Goal: Check status: Check status

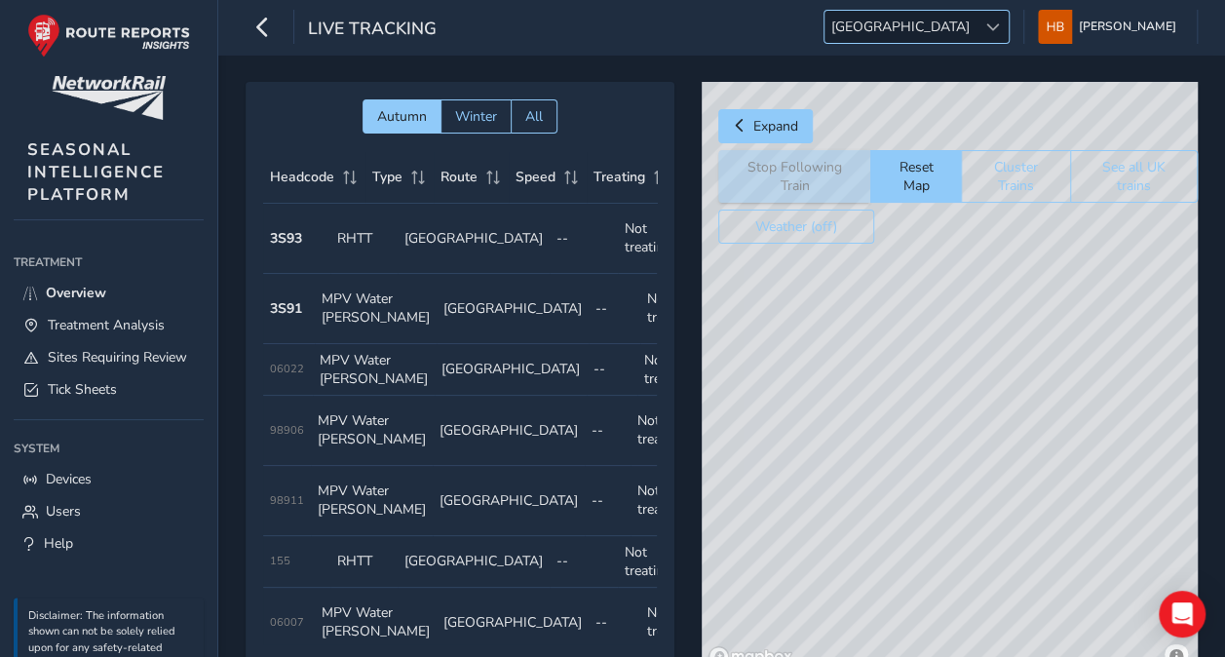
click at [946, 12] on span "[GEOGRAPHIC_DATA]" at bounding box center [900, 27] width 152 height 32
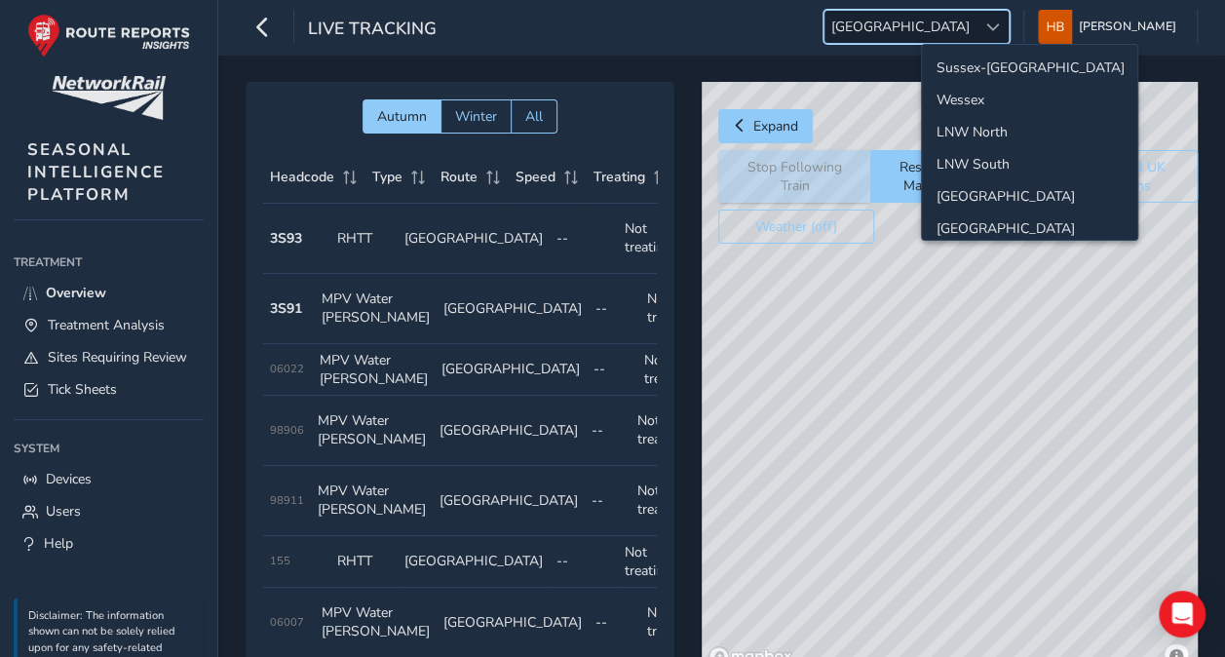
scroll to position [66, 0]
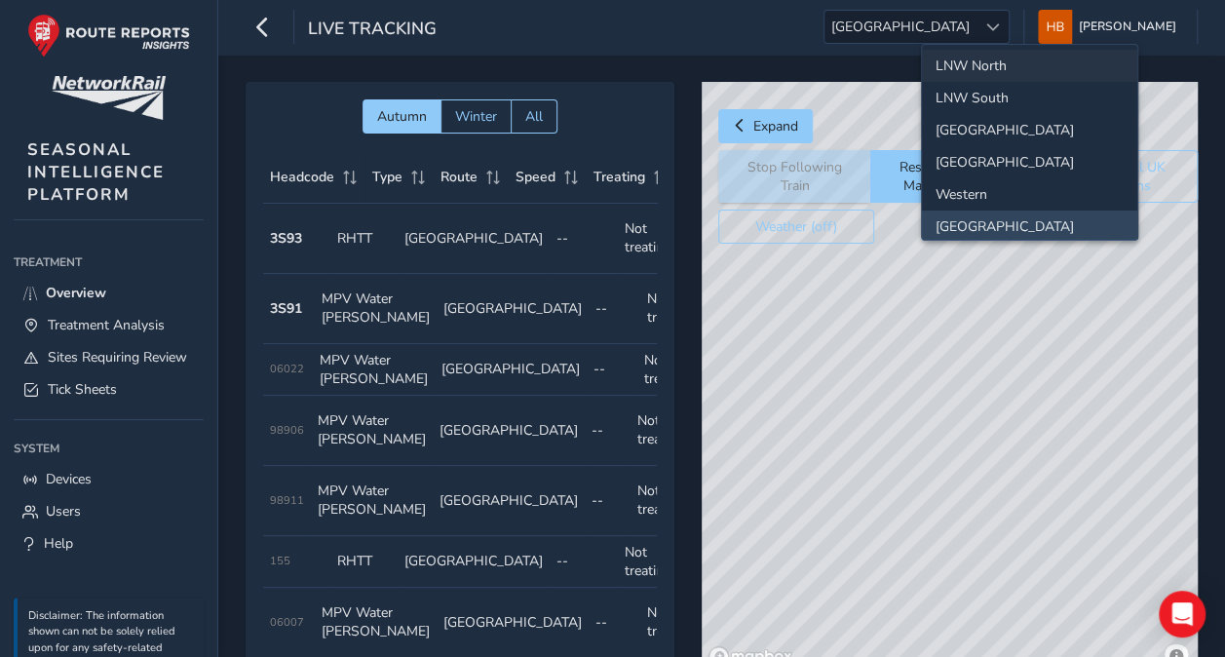
click at [958, 64] on li "LNW North" at bounding box center [1029, 66] width 215 height 32
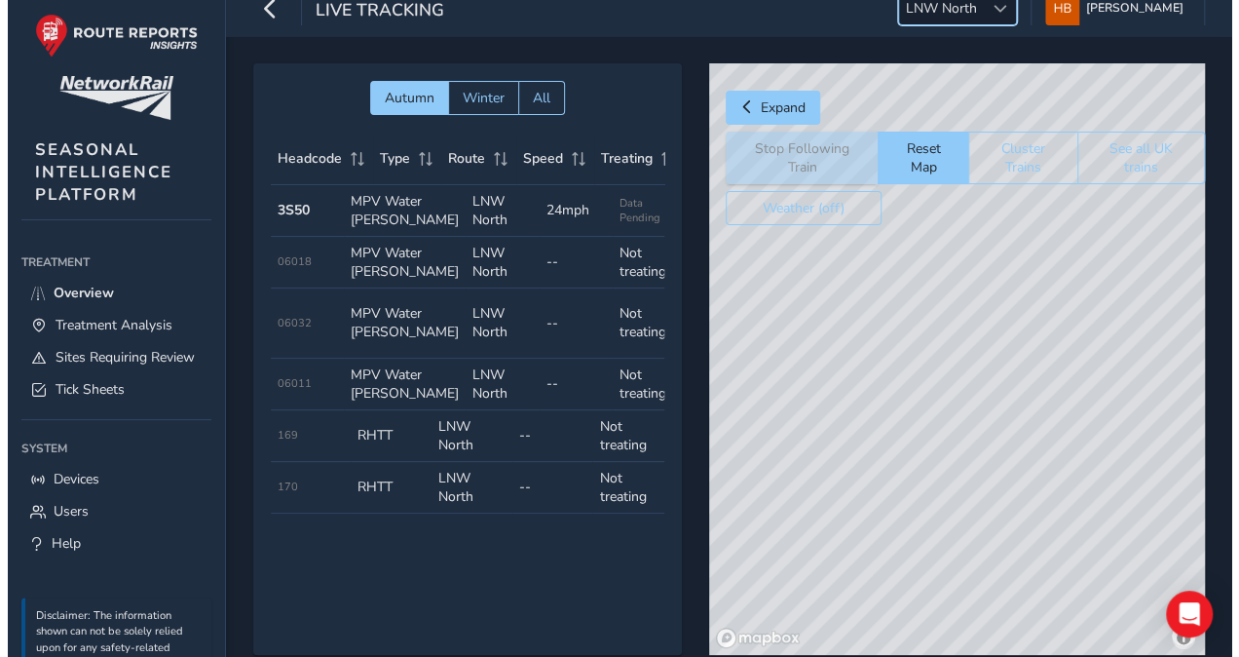
scroll to position [0, 0]
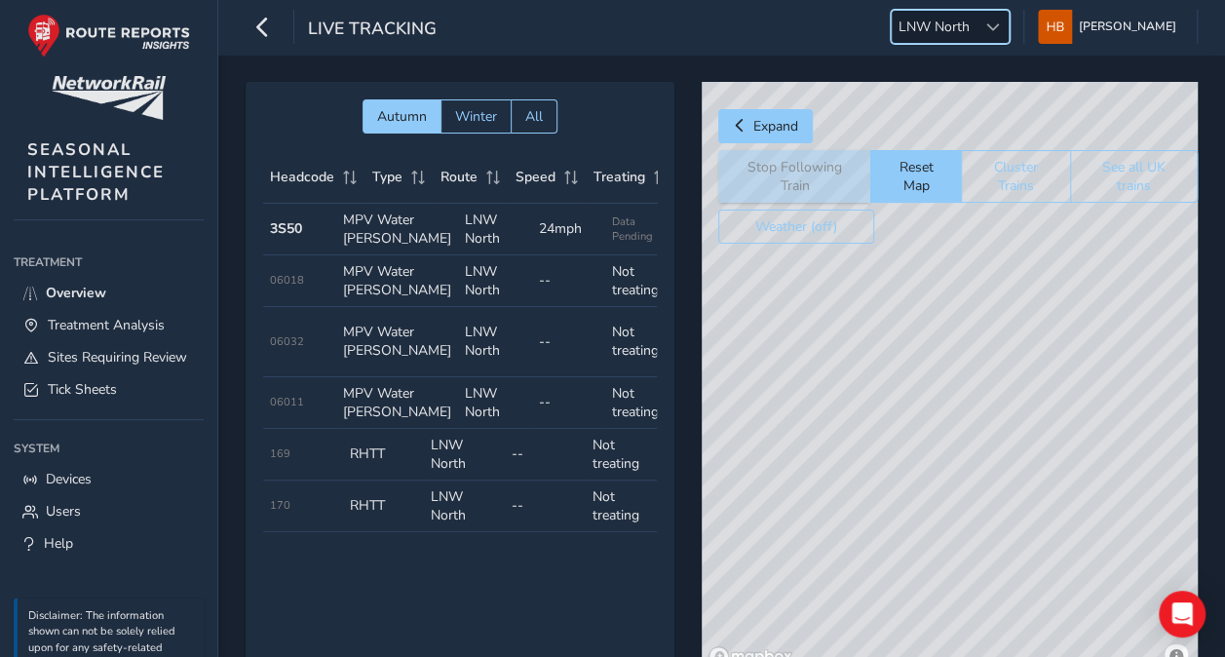
click at [393, 230] on td "Type MPV Water [PERSON_NAME]" at bounding box center [397, 230] width 122 height 52
click at [298, 230] on strong "3S50" at bounding box center [286, 228] width 32 height 19
click at [757, 121] on span "Expand" at bounding box center [775, 126] width 45 height 19
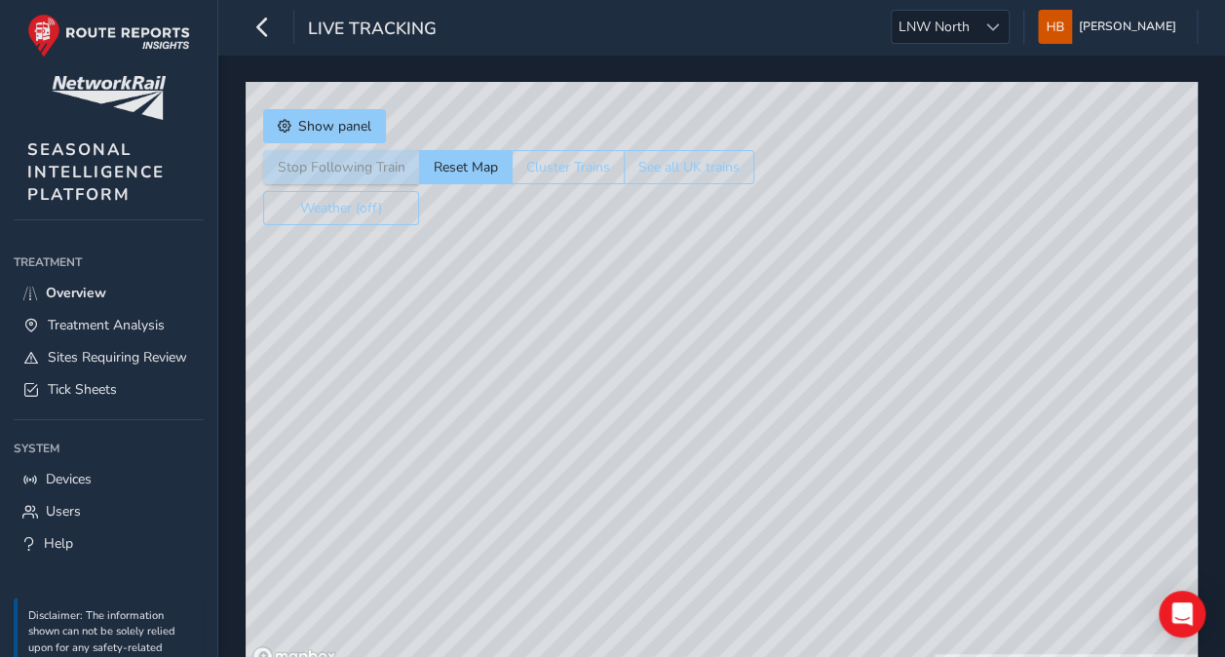
drag, startPoint x: 714, startPoint y: 327, endPoint x: 734, endPoint y: 169, distance: 160.0
click at [734, 169] on div "Show panel Stop Following Train Reset Map Cluster Trains See all UK trains Weat…" at bounding box center [722, 377] width 952 height 591
click at [348, 134] on button "Show panel" at bounding box center [324, 126] width 123 height 34
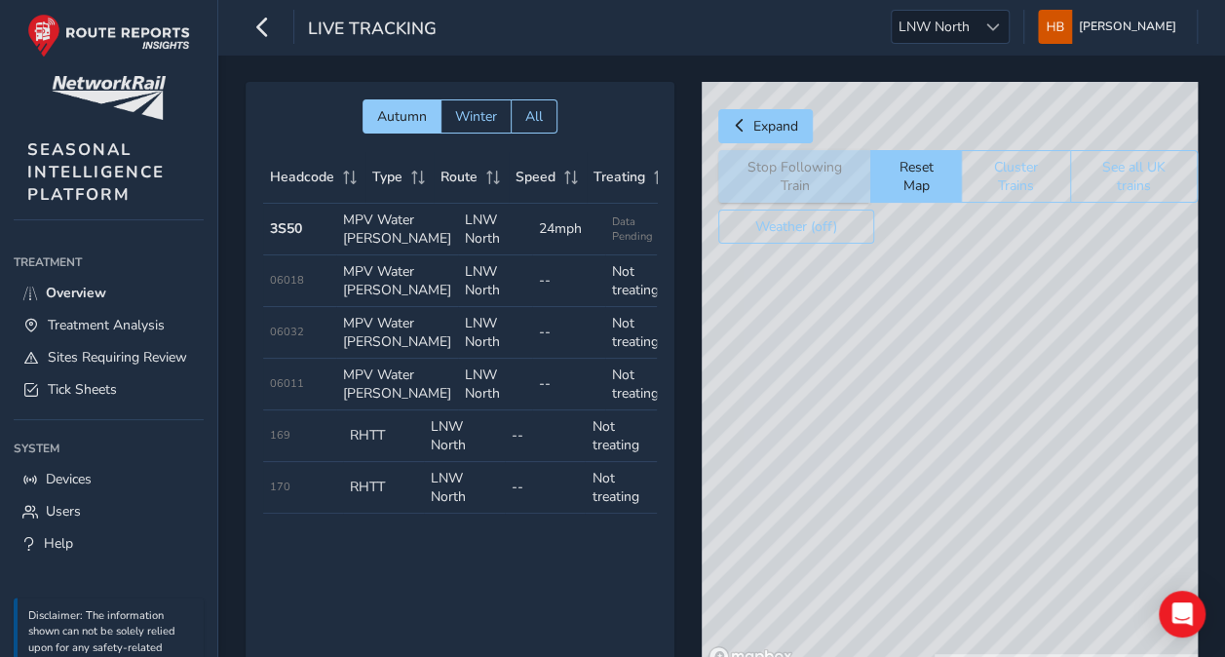
click at [954, 395] on div "© Mapbox © OpenStreetMap Improve this map" at bounding box center [949, 377] width 496 height 591
drag, startPoint x: 1064, startPoint y: 368, endPoint x: 893, endPoint y: 314, distance: 179.0
click at [893, 314] on div "© Mapbox © OpenStreetMap Improve this map" at bounding box center [949, 377] width 496 height 591
drag, startPoint x: 951, startPoint y: 357, endPoint x: 1081, endPoint y: 398, distance: 136.8
click at [1081, 398] on div "© Mapbox © OpenStreetMap Improve this map" at bounding box center [949, 377] width 496 height 591
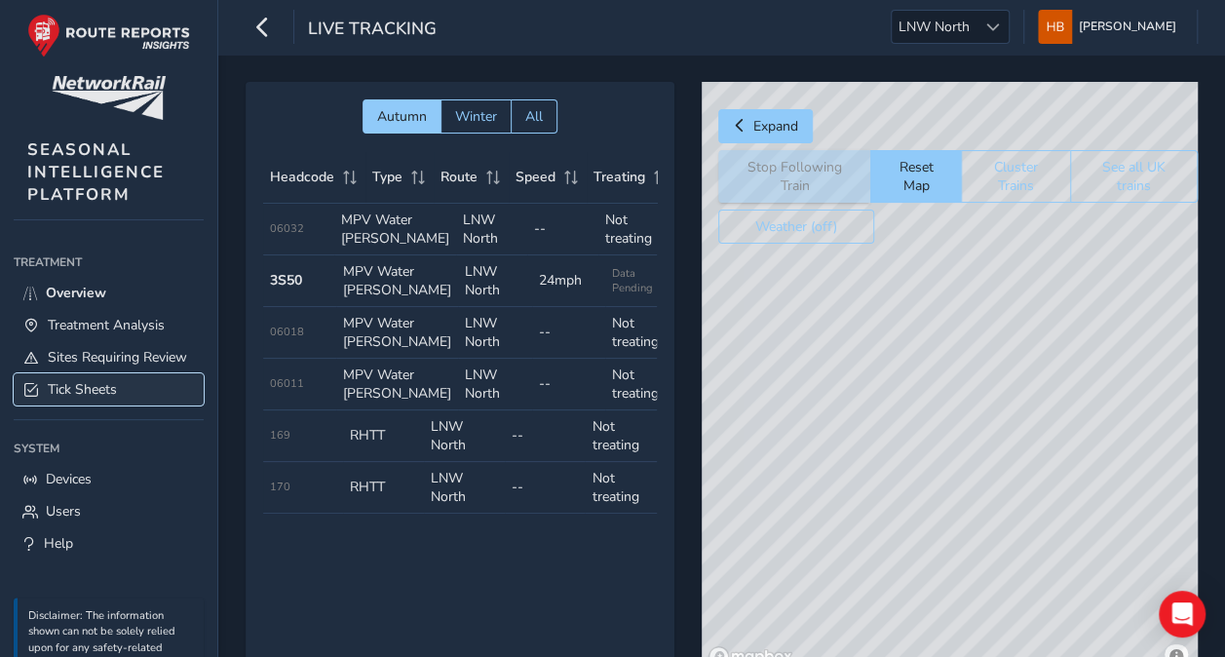
click at [111, 398] on span "Tick Sheets" at bounding box center [82, 389] width 69 height 19
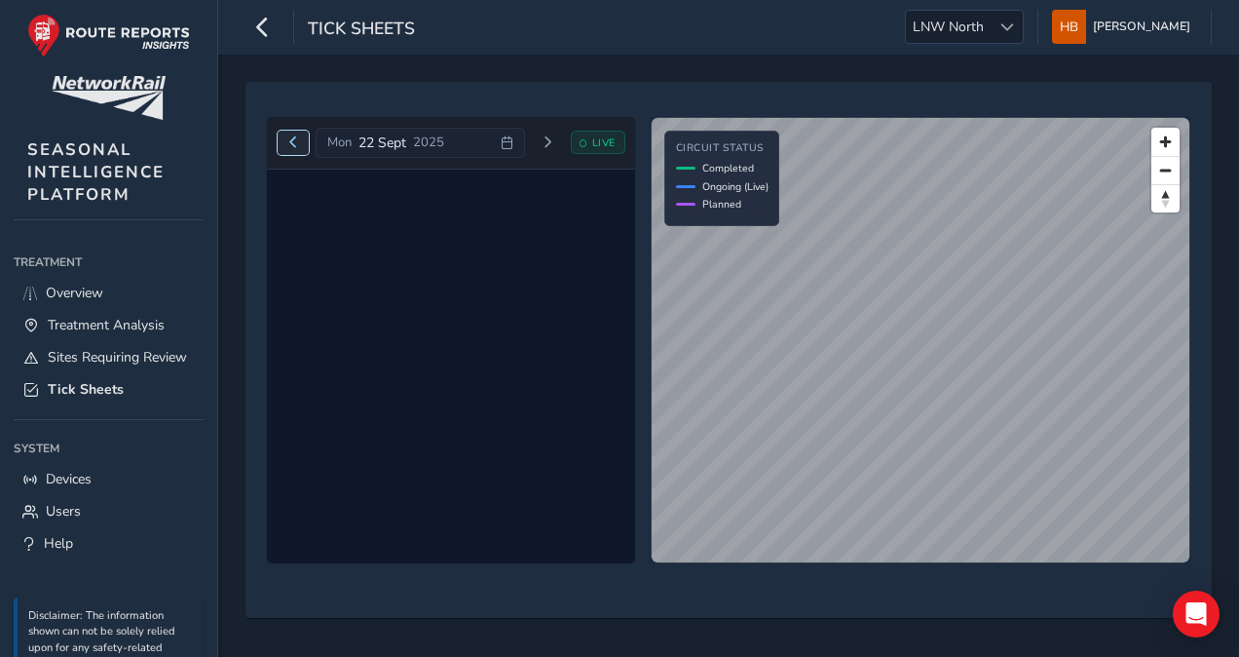
click at [292, 148] on button "Previous day" at bounding box center [294, 143] width 32 height 24
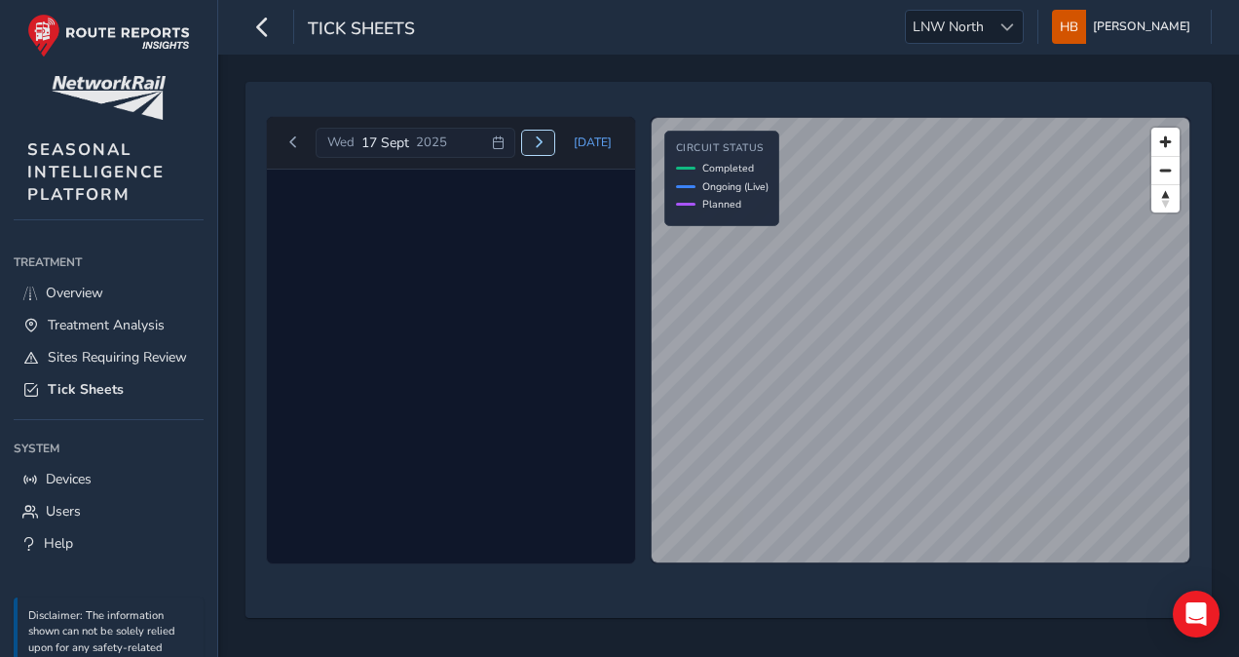
click at [542, 144] on span "Next day" at bounding box center [539, 142] width 12 height 12
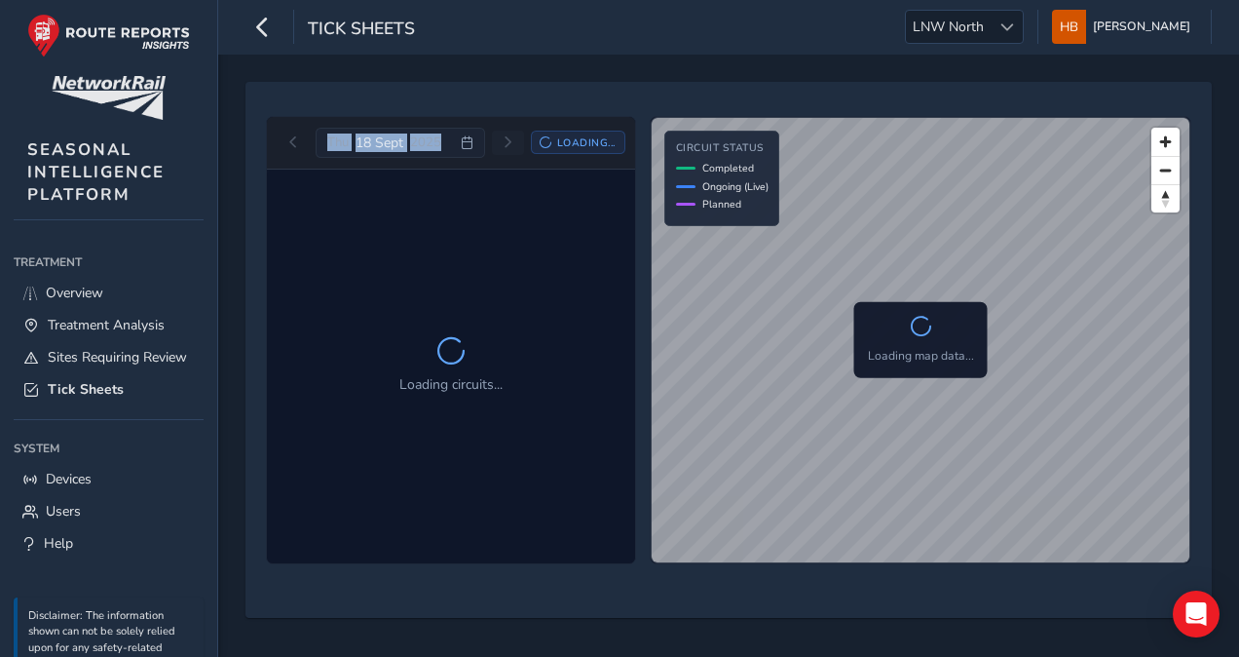
click at [542, 144] on icon at bounding box center [546, 142] width 13 height 13
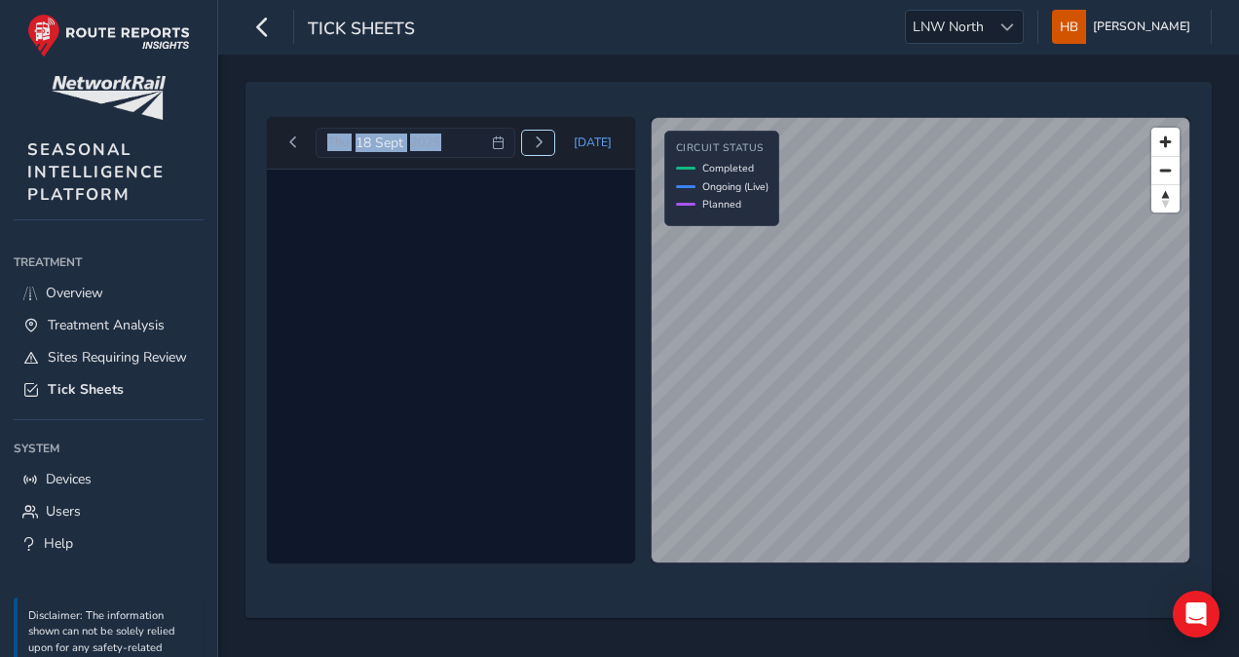
click at [542, 144] on span "Next day" at bounding box center [539, 142] width 12 height 12
